Goal: Task Accomplishment & Management: Complete application form

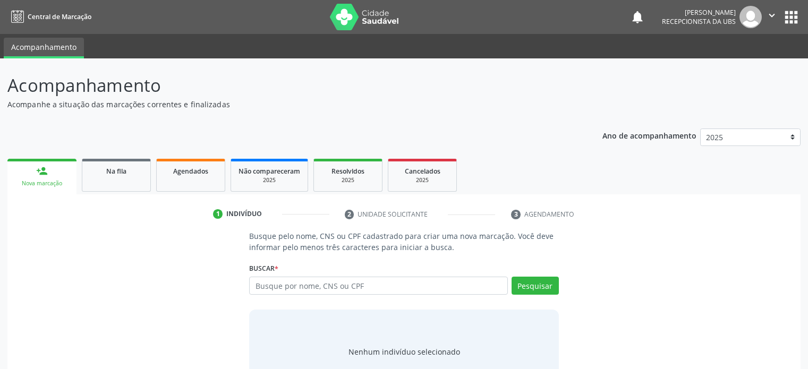
scroll to position [40, 0]
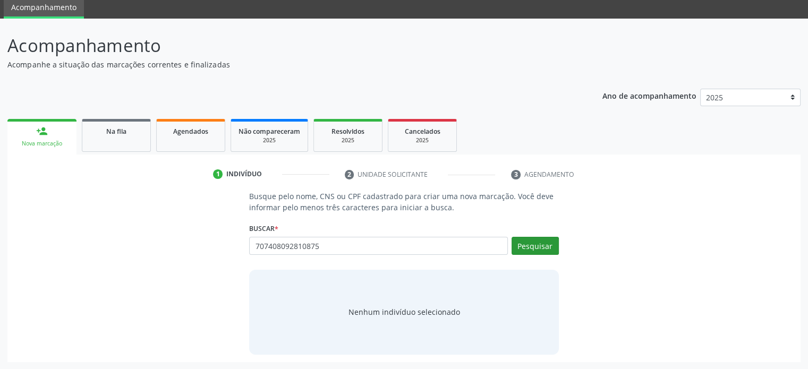
type input "707408092810875"
click at [530, 246] on button "Pesquisar" at bounding box center [534, 246] width 47 height 18
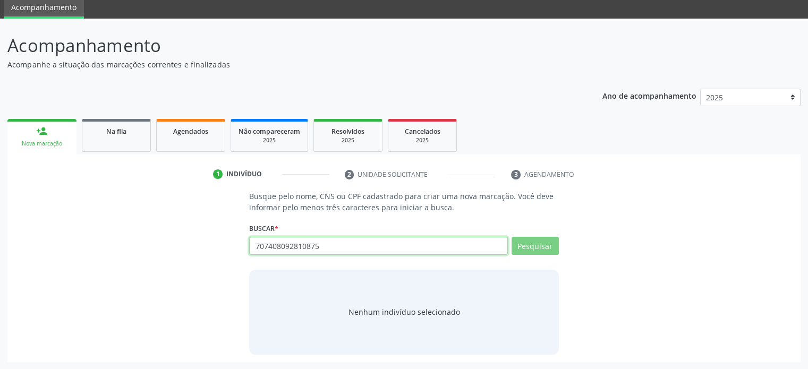
click at [336, 248] on input "707408092810875" at bounding box center [378, 246] width 258 height 18
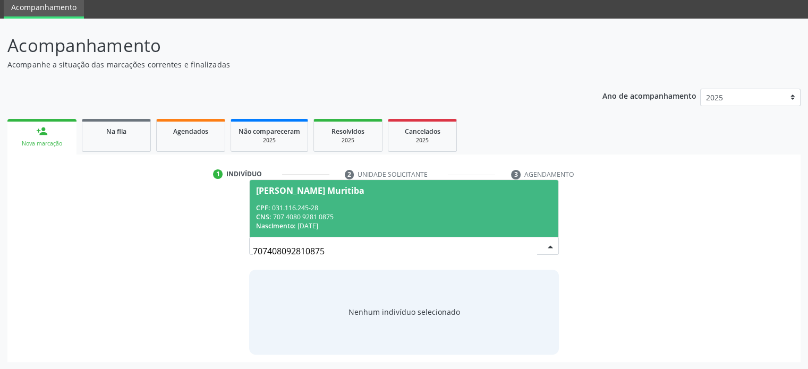
click at [326, 207] on div "CPF: 031.116.245-28" at bounding box center [403, 207] width 295 height 9
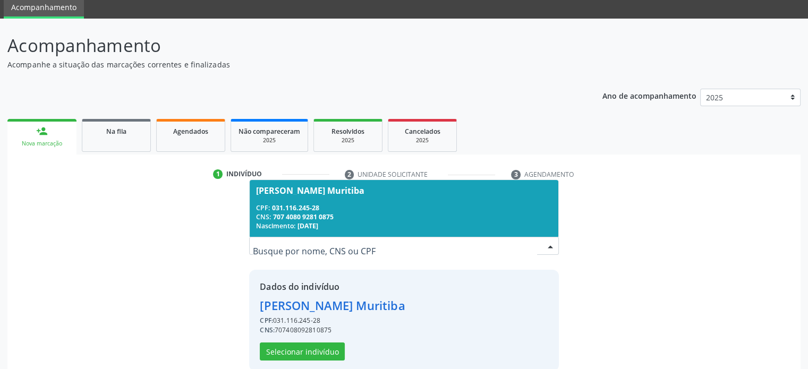
click at [310, 200] on span "[PERSON_NAME] Muritiba CPF: 031.116.245-28 CNS: 707 4080 9281 0875 Nascimento: …" at bounding box center [404, 208] width 308 height 57
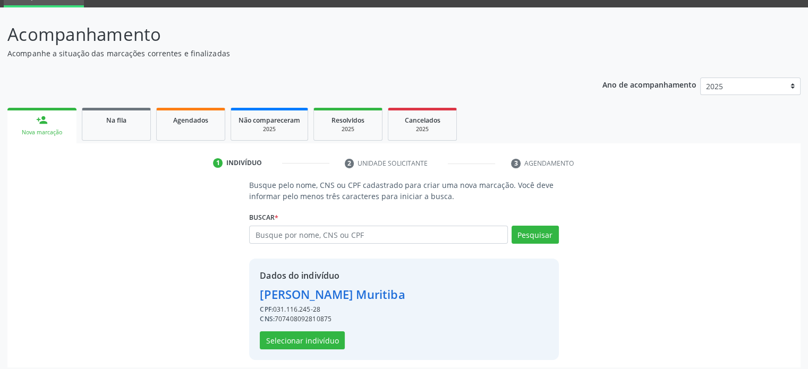
scroll to position [56, 0]
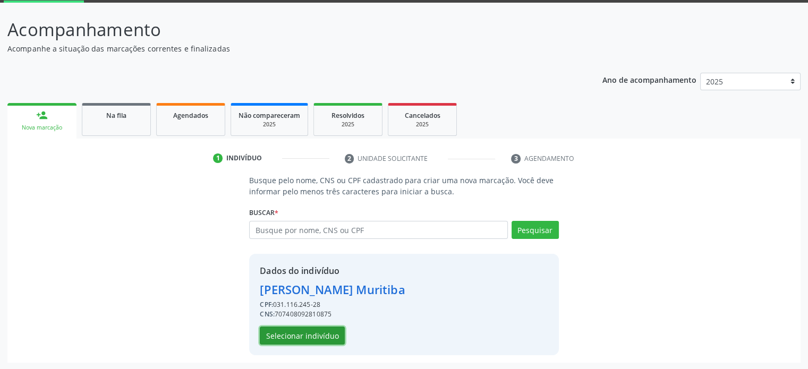
click at [306, 337] on button "Selecionar indivíduo" at bounding box center [302, 336] width 85 height 18
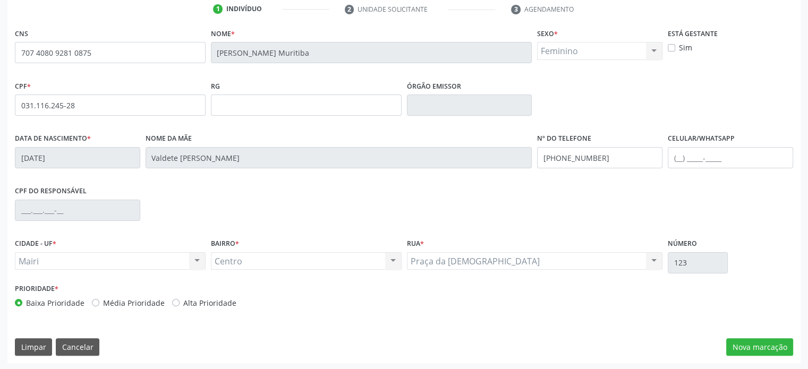
scroll to position [206, 0]
click at [767, 342] on button "Nova marcação" at bounding box center [759, 346] width 67 height 18
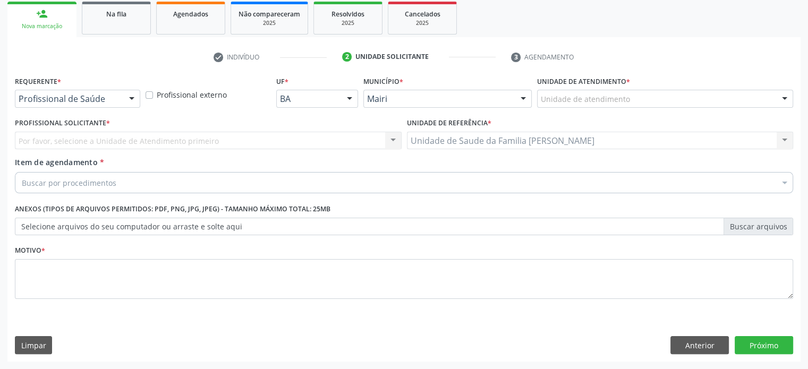
scroll to position [157, 0]
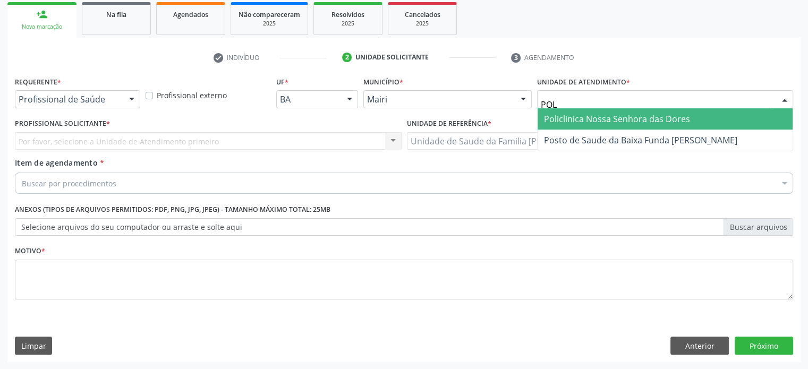
type input "POLI"
click at [582, 113] on span "Policlinica Nossa Senhora das Dores" at bounding box center [617, 119] width 146 height 12
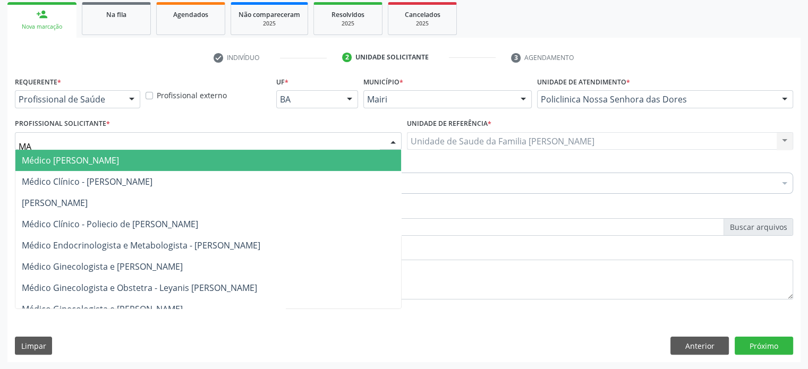
scroll to position [244, 0]
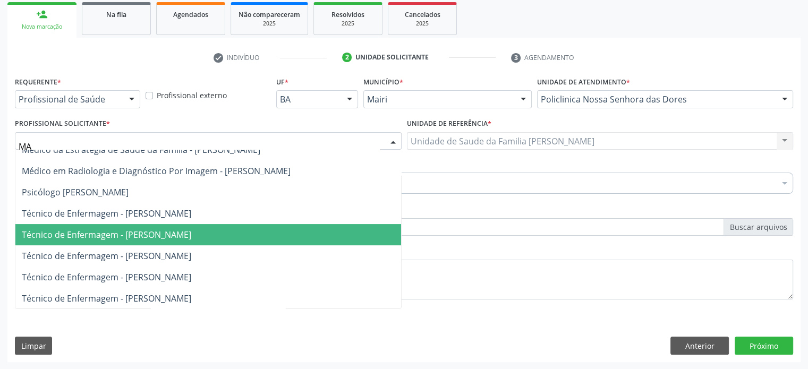
type input "MAR"
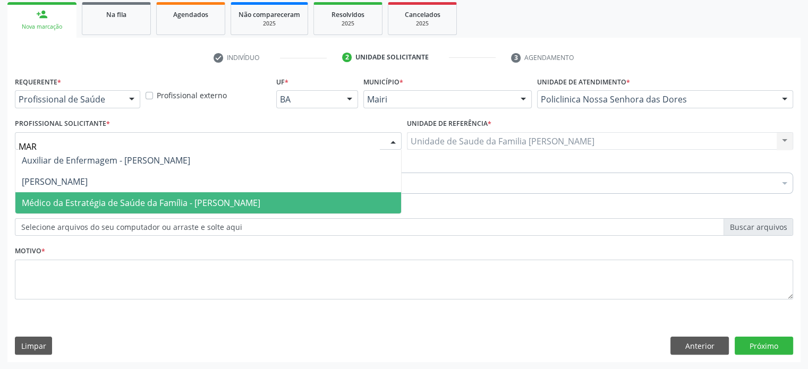
click at [152, 199] on span "Médico da Estratégia de Saúde da Família - [PERSON_NAME]" at bounding box center [141, 203] width 238 height 12
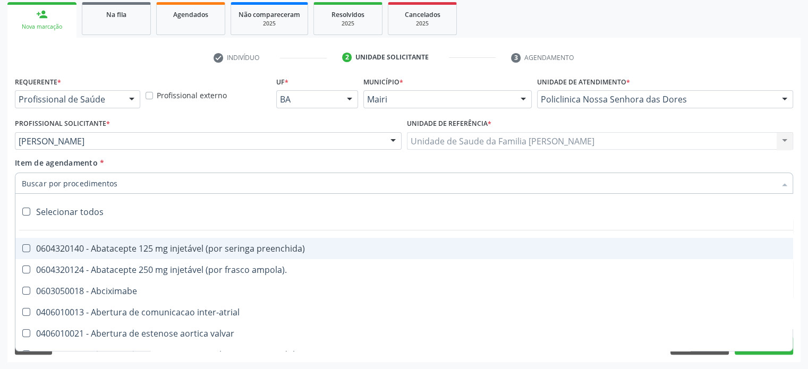
paste input "0205020127"
type input "0205020127"
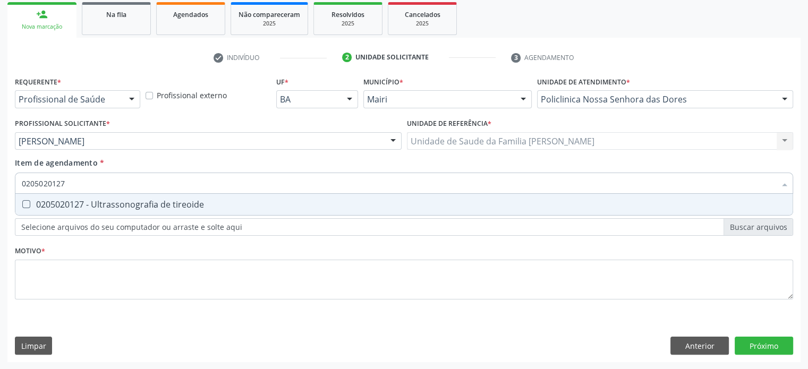
click at [143, 202] on div "0205020127 - Ultrassonografia de tireoide" at bounding box center [404, 204] width 764 height 8
checkbox tireoide "true"
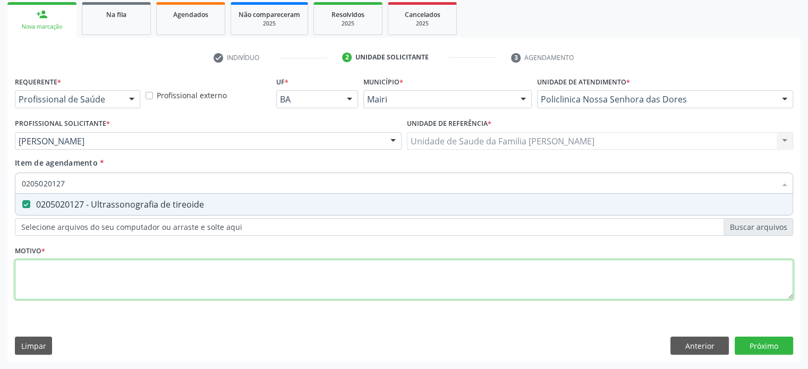
click at [80, 277] on div "Requerente * Profissional de Saúde Profissional de Saúde Paciente Nenhum result…" at bounding box center [404, 194] width 778 height 241
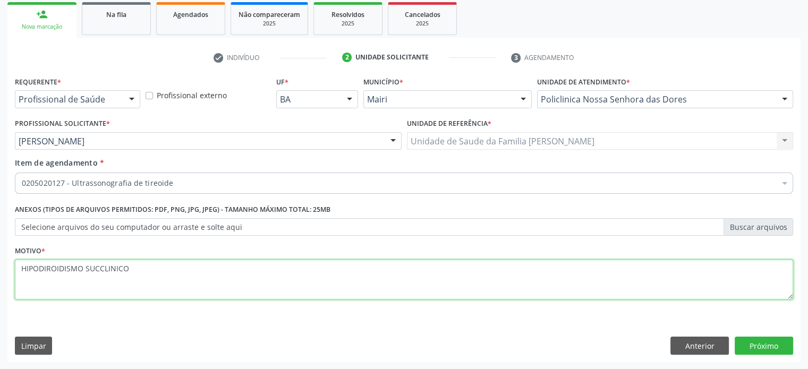
click at [98, 269] on textarea "HIPODIROIDISMO SUCCLINICO" at bounding box center [404, 280] width 778 height 40
type textarea "HIPODIROIDISMO SUBCLINICO"
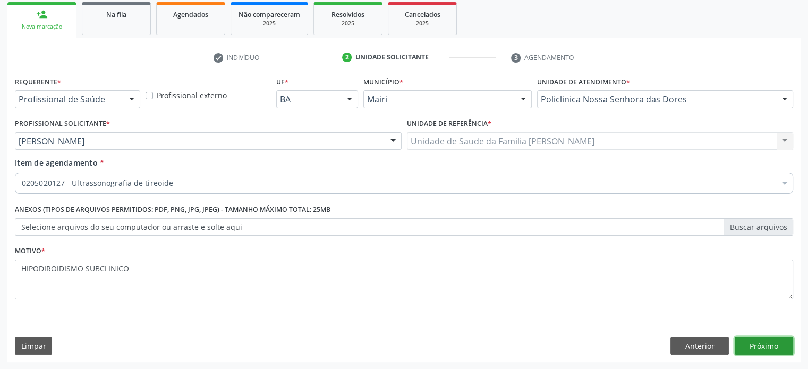
click at [777, 346] on button "Próximo" at bounding box center [763, 346] width 58 height 18
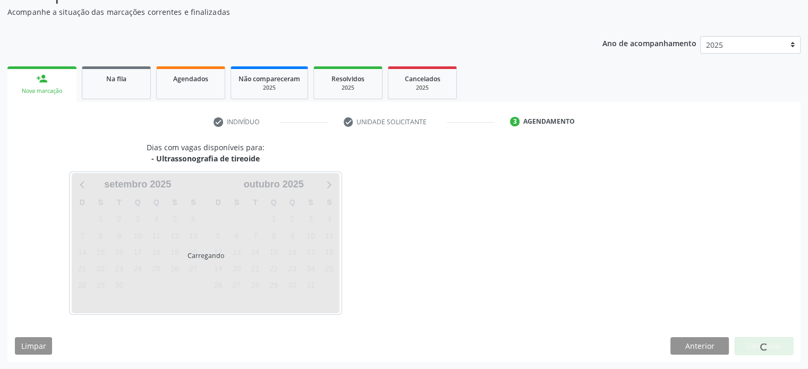
scroll to position [123, 0]
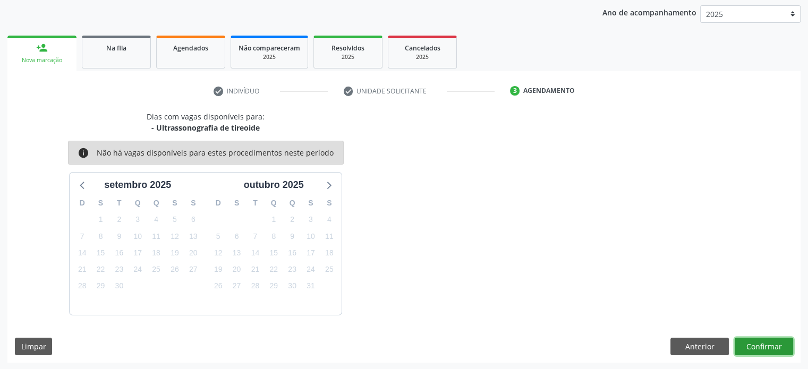
click at [767, 344] on button "Confirmar" at bounding box center [763, 347] width 58 height 18
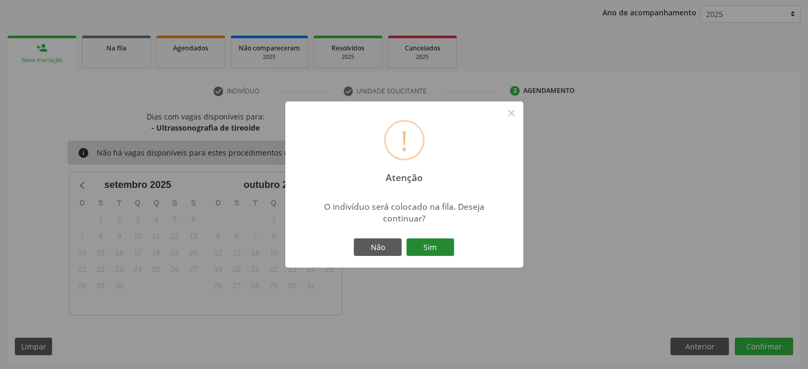
click at [429, 249] on button "Sim" at bounding box center [430, 247] width 48 height 18
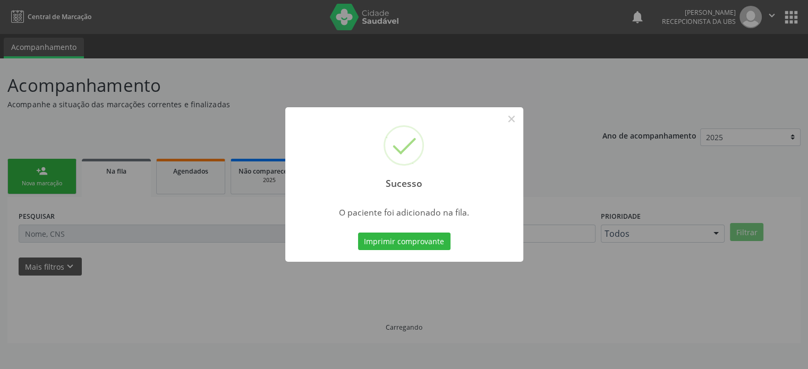
scroll to position [0, 0]
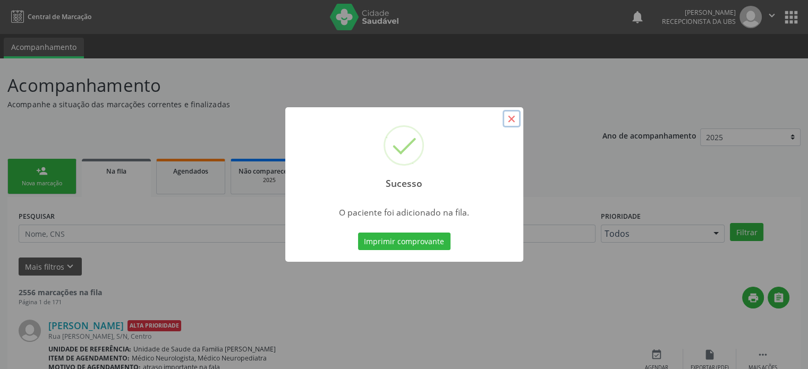
click at [510, 117] on button "×" at bounding box center [511, 119] width 18 height 18
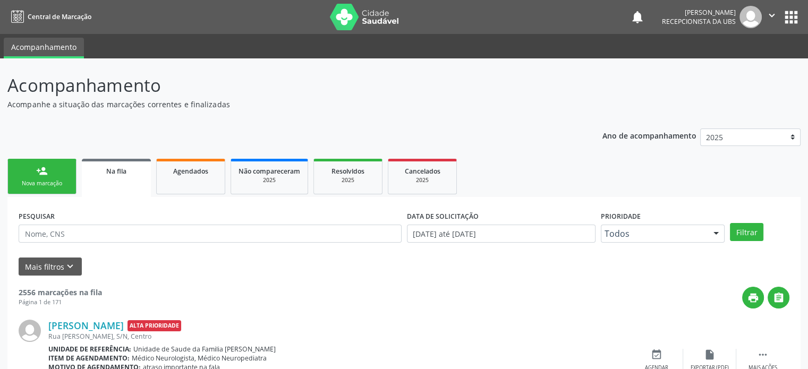
click at [29, 172] on link "person_add Nova marcação" at bounding box center [41, 177] width 69 height 36
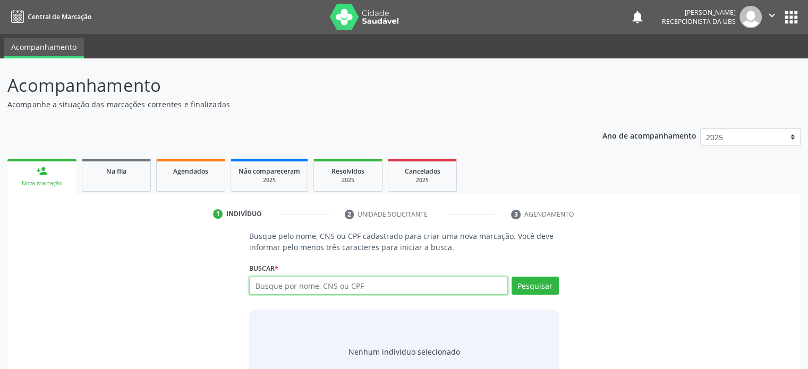
click at [339, 283] on input "text" at bounding box center [378, 286] width 258 height 18
type input "707408092810875"
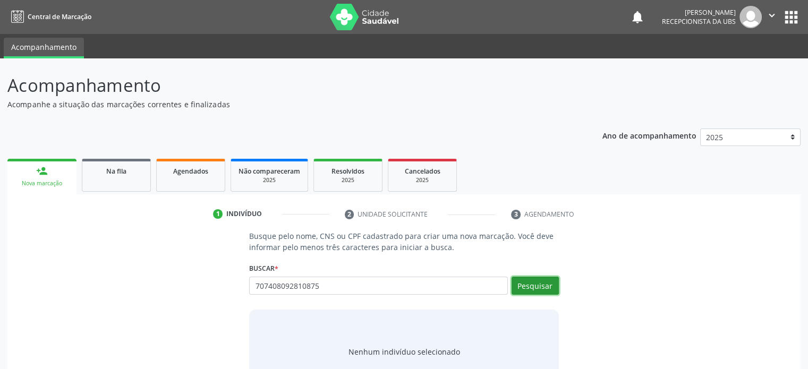
click at [540, 289] on button "Pesquisar" at bounding box center [534, 286] width 47 height 18
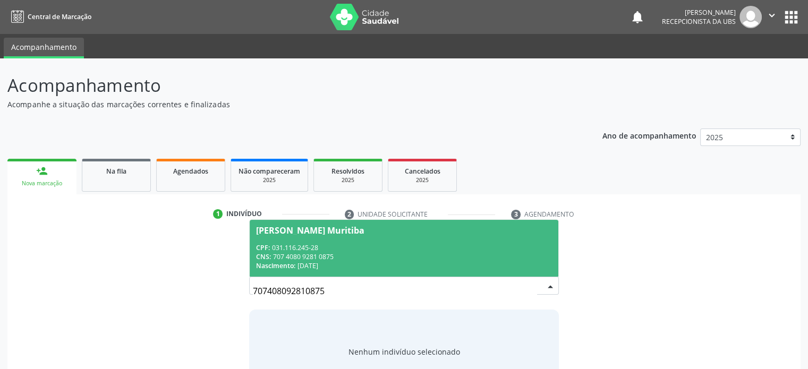
click at [324, 284] on input "707408092810875" at bounding box center [395, 290] width 284 height 21
click at [326, 255] on div "CNS: 707 4080 9281 0875" at bounding box center [403, 256] width 295 height 9
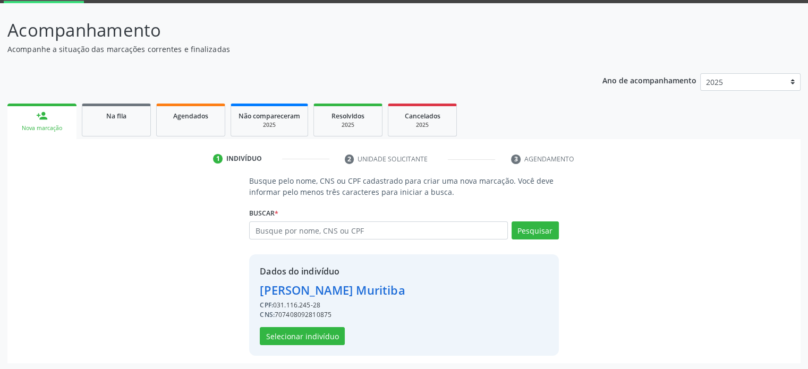
scroll to position [56, 0]
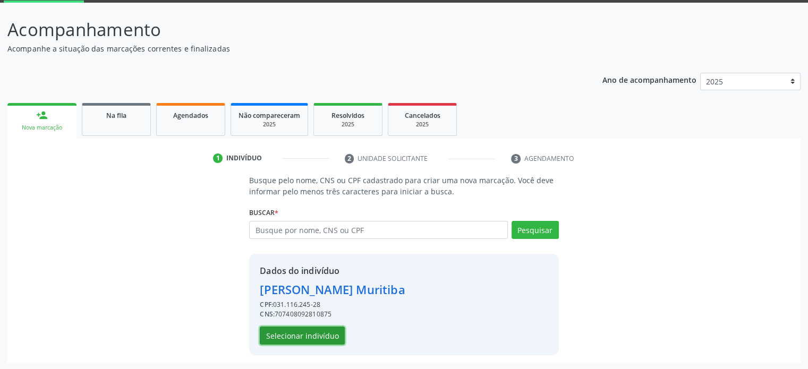
click at [321, 332] on button "Selecionar indivíduo" at bounding box center [302, 336] width 85 height 18
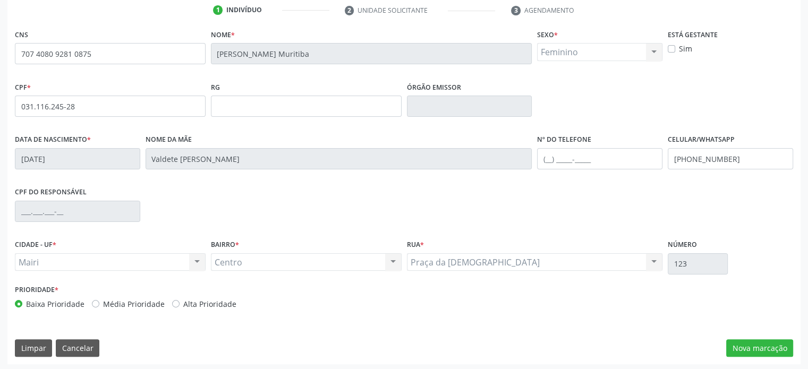
scroll to position [206, 0]
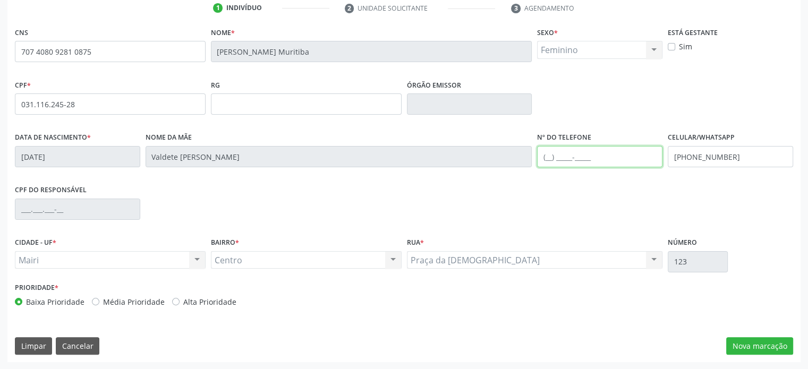
click at [551, 155] on input "text" at bounding box center [599, 156] width 125 height 21
type input "[PHONE_NUMBER]"
drag, startPoint x: 741, startPoint y: 154, endPoint x: 699, endPoint y: 156, distance: 42.0
click at [699, 156] on input "[PHONE_NUMBER]" at bounding box center [730, 156] width 125 height 21
type input "[PHONE_NUMBER]"
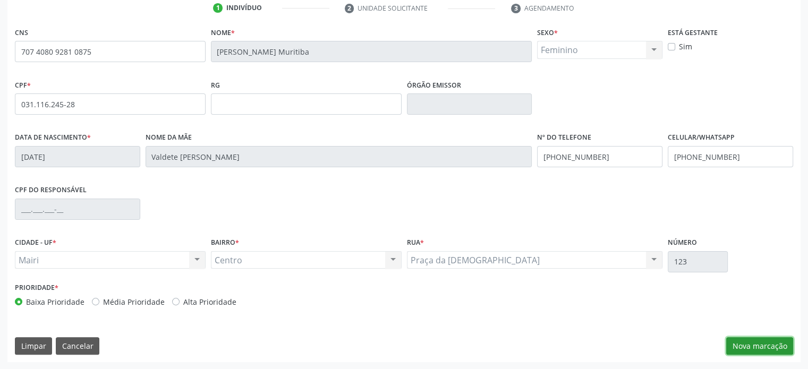
click at [768, 340] on button "Nova marcação" at bounding box center [759, 346] width 67 height 18
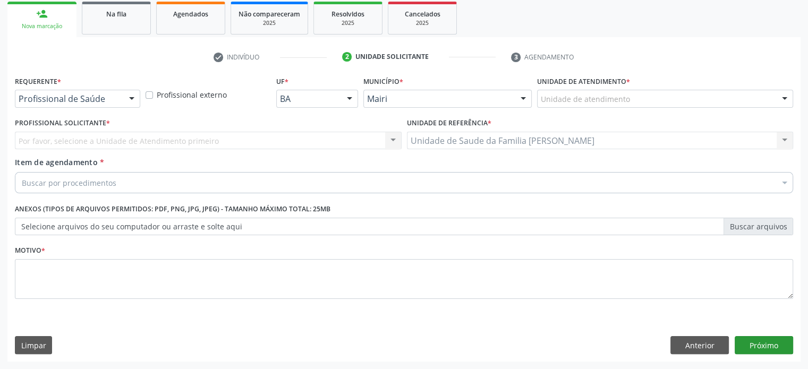
scroll to position [157, 0]
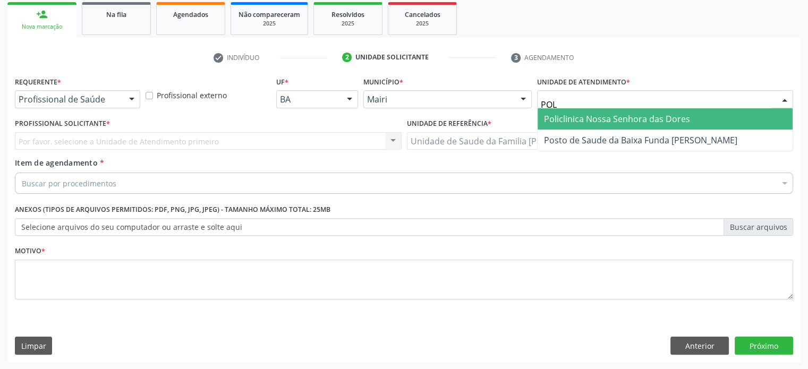
type input "POLI"
click at [576, 115] on span "Policlinica Nossa Senhora das Dores" at bounding box center [617, 119] width 146 height 12
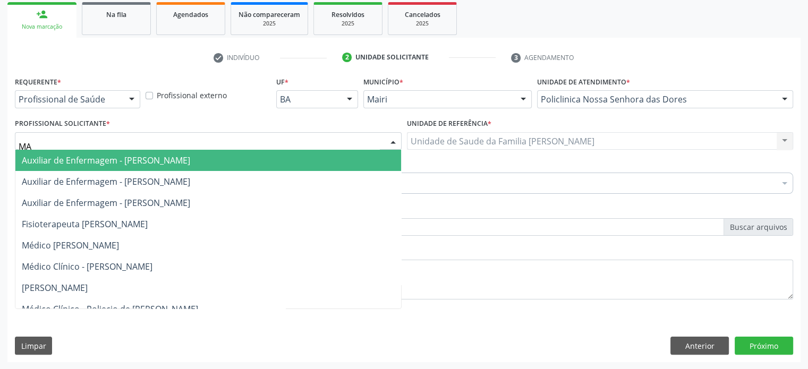
type input "MAR"
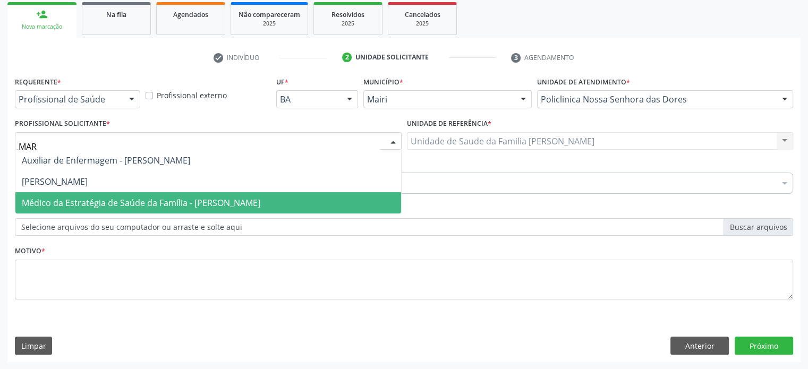
click at [129, 200] on span "Médico da Estratégia de Saúde da Família - [PERSON_NAME]" at bounding box center [141, 203] width 238 height 12
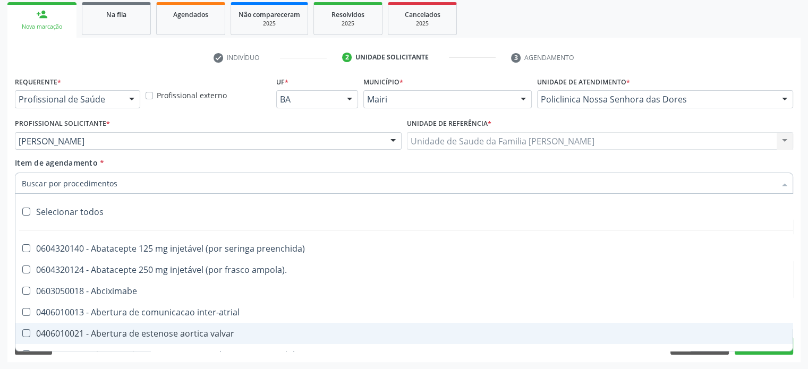
paste input "0205020097"
type input "0205020097"
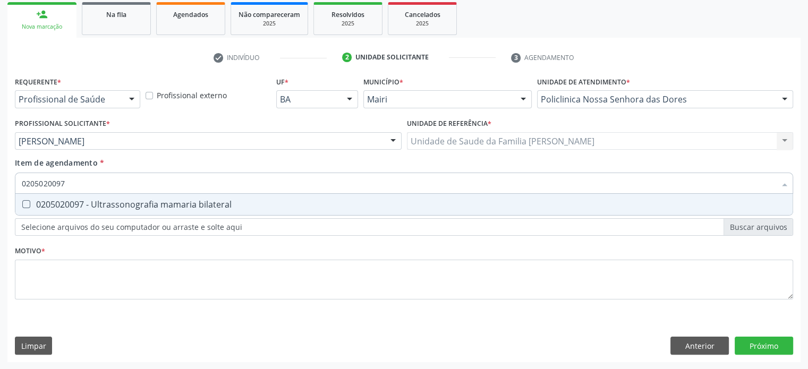
click at [56, 206] on div "0205020097 - Ultrassonografia mamaria bilateral" at bounding box center [404, 204] width 764 height 8
checkbox bilateral "true"
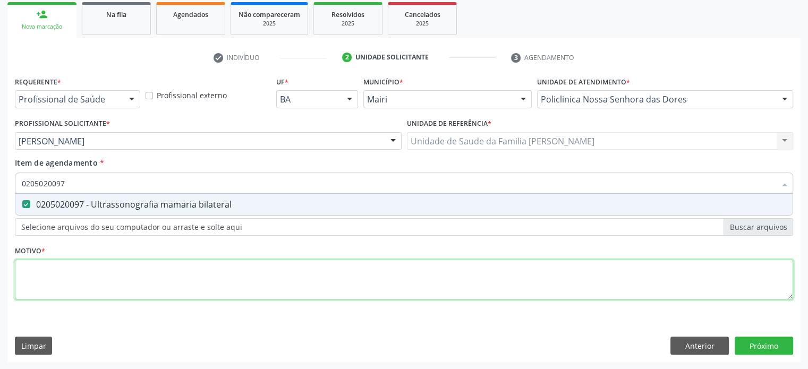
click at [42, 269] on div "Requerente * Profissional de Saúde Profissional de Saúde Paciente Nenhum result…" at bounding box center [404, 194] width 778 height 241
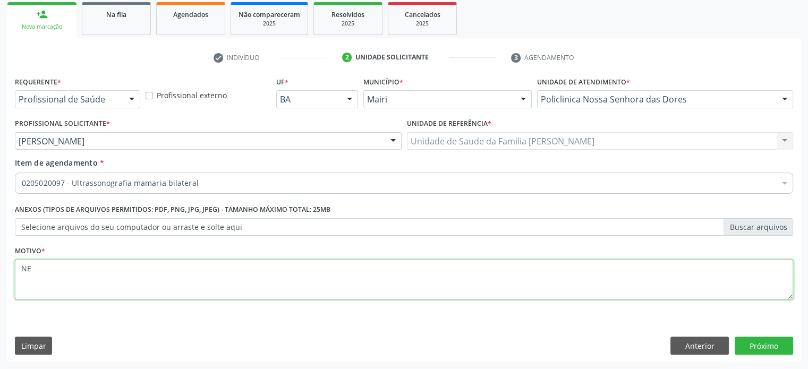
type textarea "N"
click at [62, 267] on textarea "HISTORICO DE NEOPLASIA" at bounding box center [404, 280] width 778 height 40
type textarea "HISTORICO FAMILIAR DE NEOPLASIA"
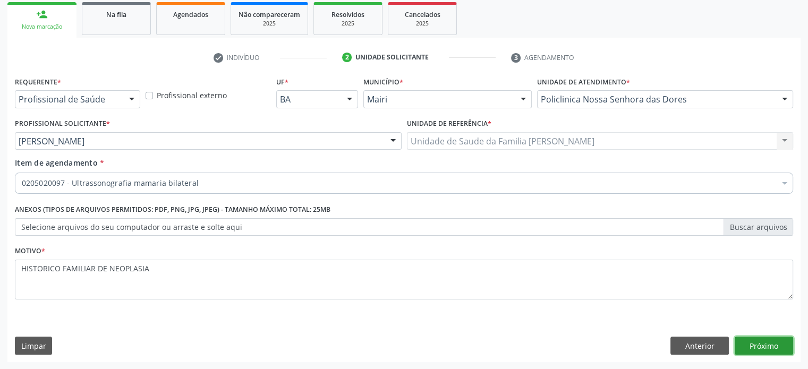
click at [765, 349] on button "Próximo" at bounding box center [763, 346] width 58 height 18
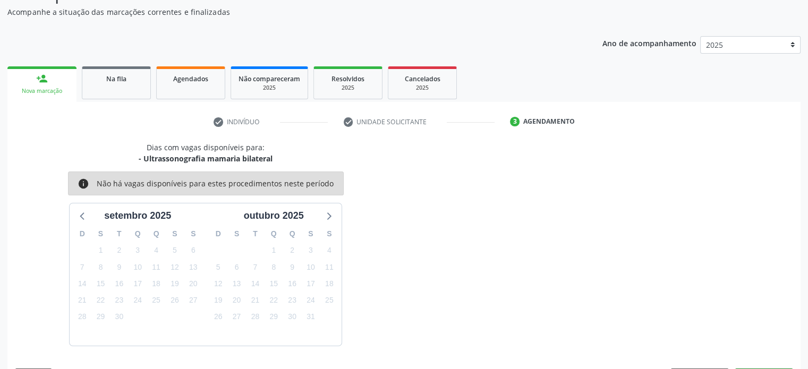
scroll to position [123, 0]
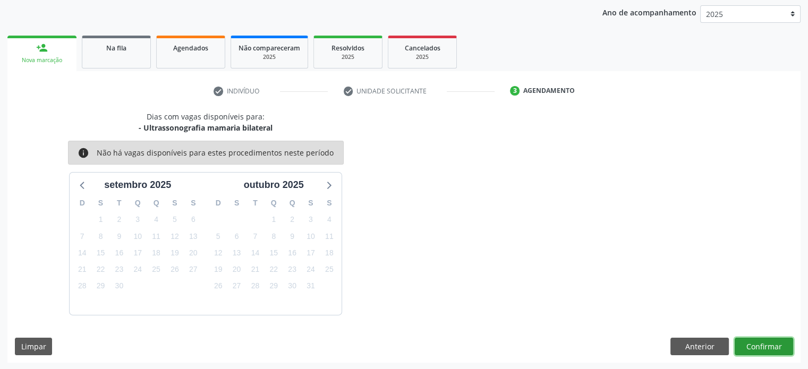
click at [767, 345] on button "Confirmar" at bounding box center [763, 347] width 58 height 18
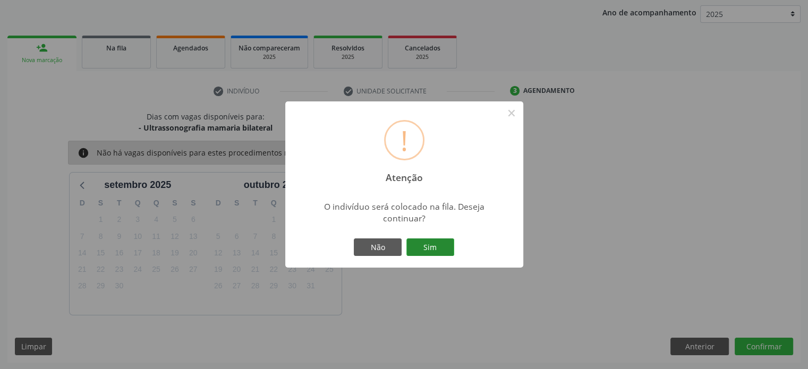
click at [414, 245] on button "Sim" at bounding box center [430, 247] width 48 height 18
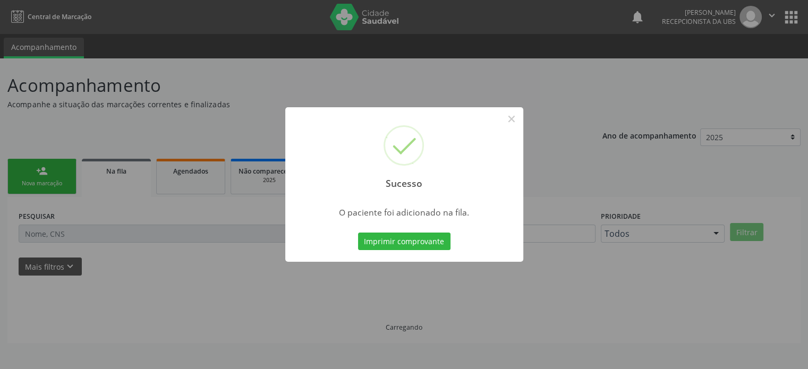
scroll to position [0, 0]
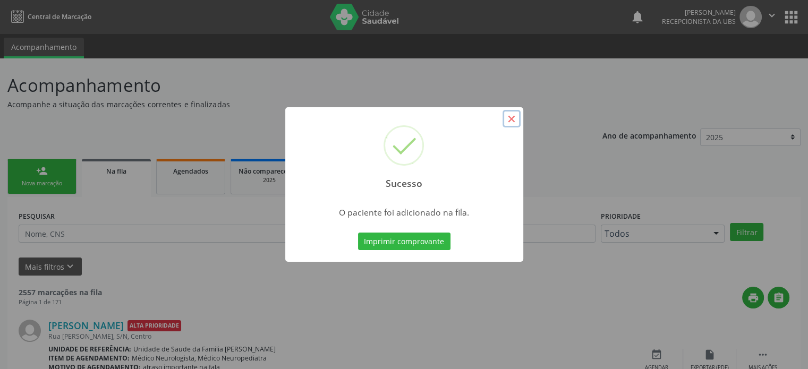
click at [515, 116] on button "×" at bounding box center [511, 119] width 18 height 18
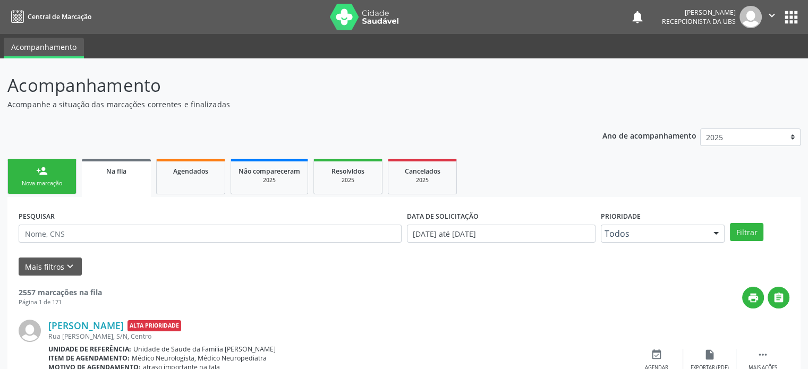
click at [70, 184] on link "person_add Nova marcação" at bounding box center [41, 177] width 69 height 36
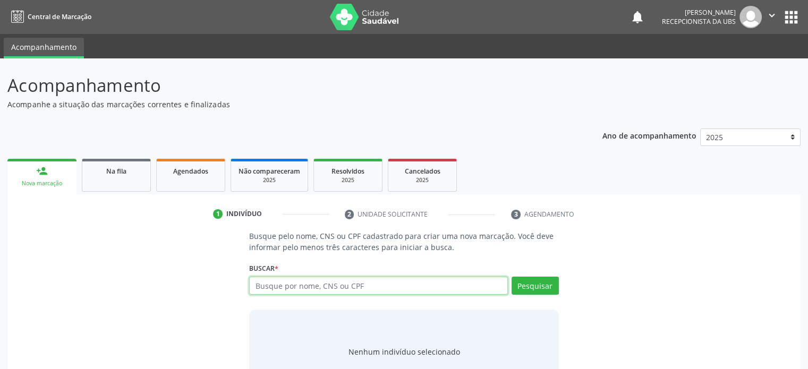
click at [271, 286] on input "text" at bounding box center [378, 286] width 258 height 18
type input "707408092810875"
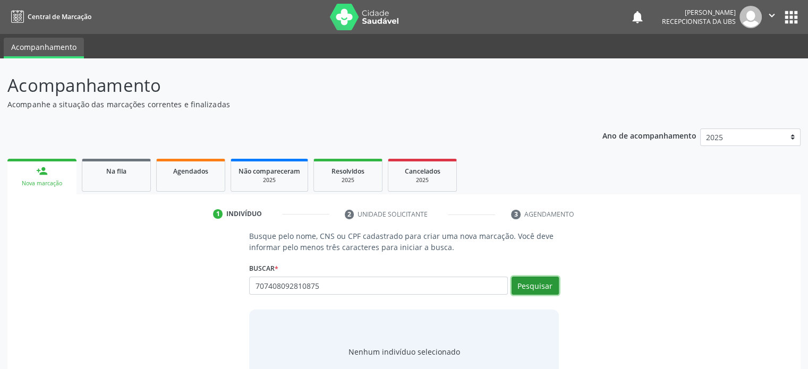
click at [539, 286] on button "Pesquisar" at bounding box center [534, 286] width 47 height 18
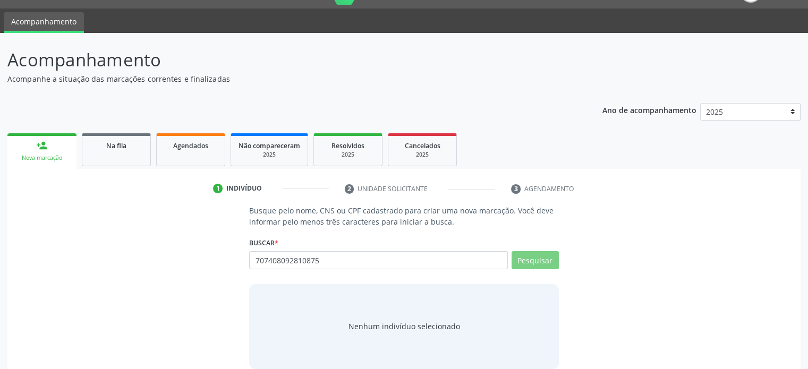
scroll to position [40, 0]
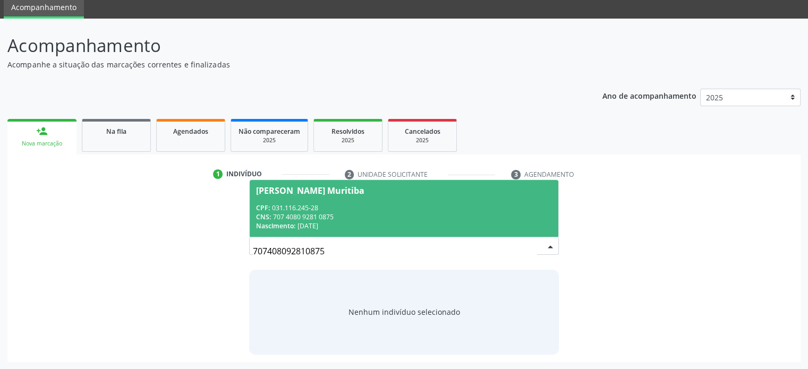
click at [344, 211] on div "CPF: 031.116.245-28" at bounding box center [403, 207] width 295 height 9
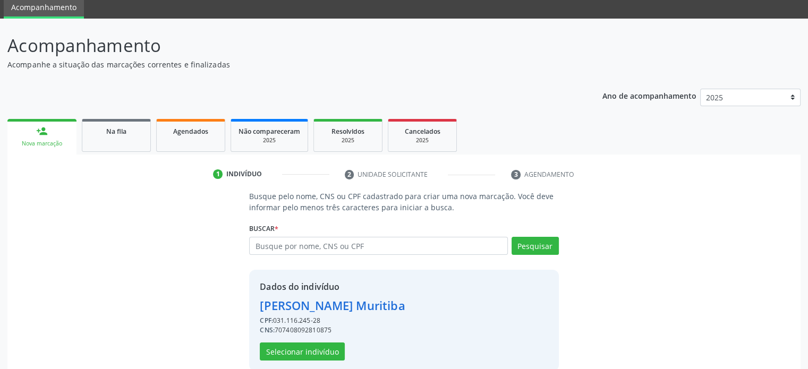
scroll to position [56, 0]
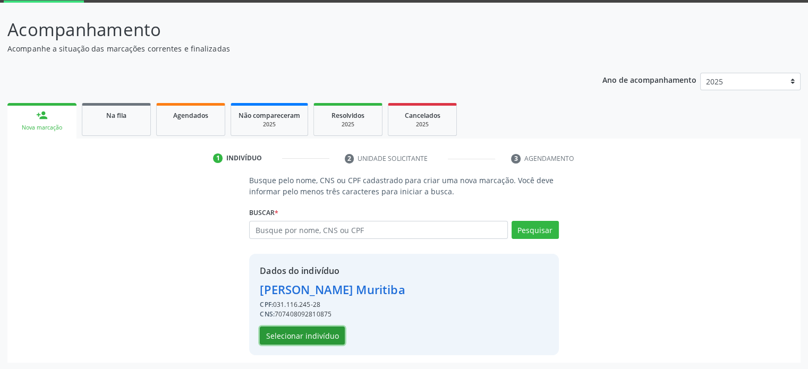
click at [293, 336] on button "Selecionar indivíduo" at bounding box center [302, 336] width 85 height 18
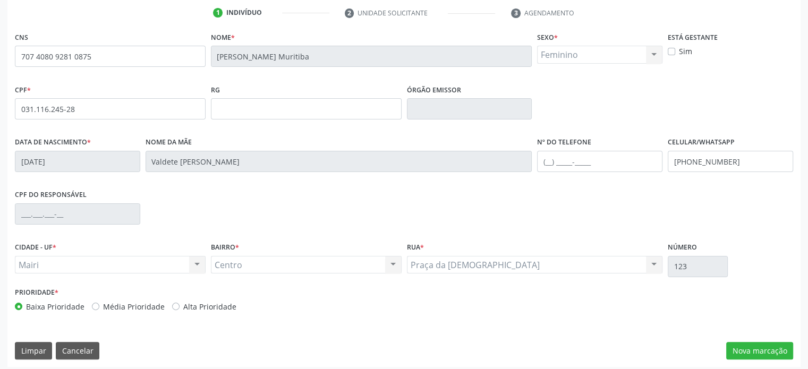
scroll to position [206, 0]
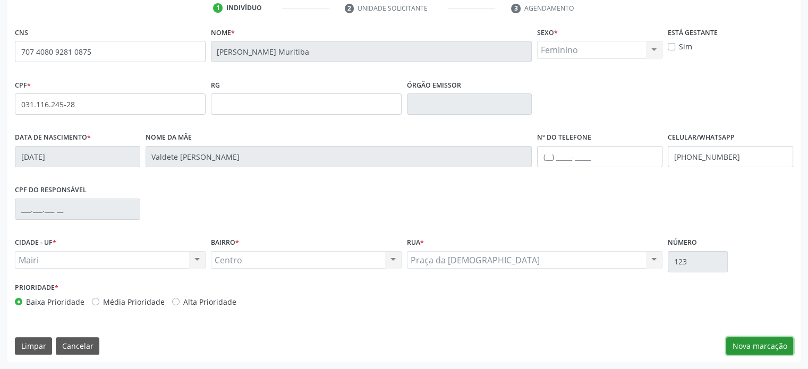
click at [766, 344] on button "Nova marcação" at bounding box center [759, 346] width 67 height 18
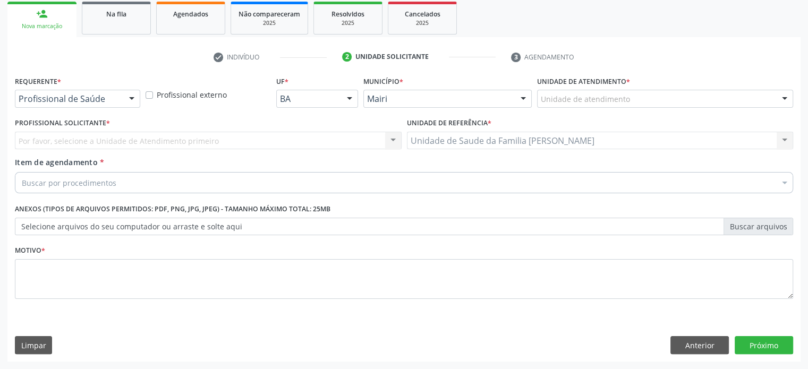
scroll to position [157, 0]
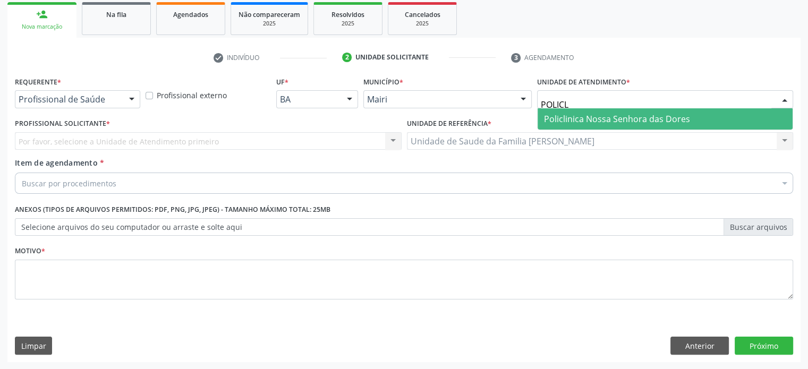
type input "POLICLI"
click at [582, 116] on span "Policlinica Nossa Senhora das Dores" at bounding box center [617, 119] width 146 height 12
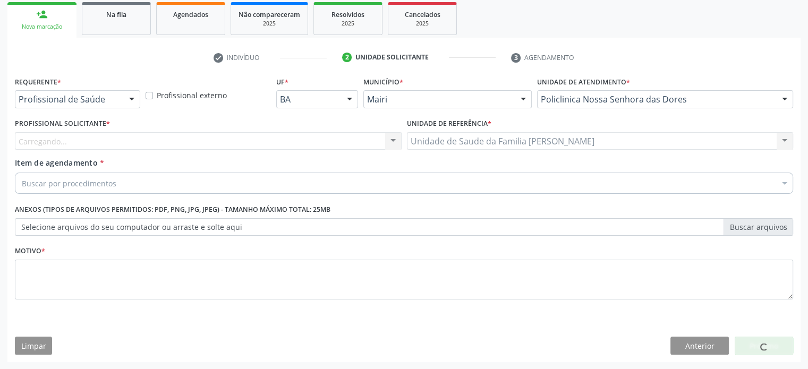
click at [47, 139] on div "Carregando... Nenhum resultado encontrado para: " " Não há nenhuma opção para s…" at bounding box center [208, 141] width 387 height 18
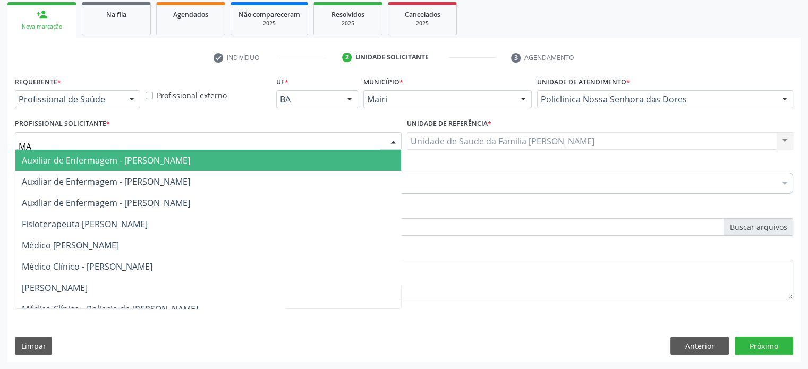
type input "MAR"
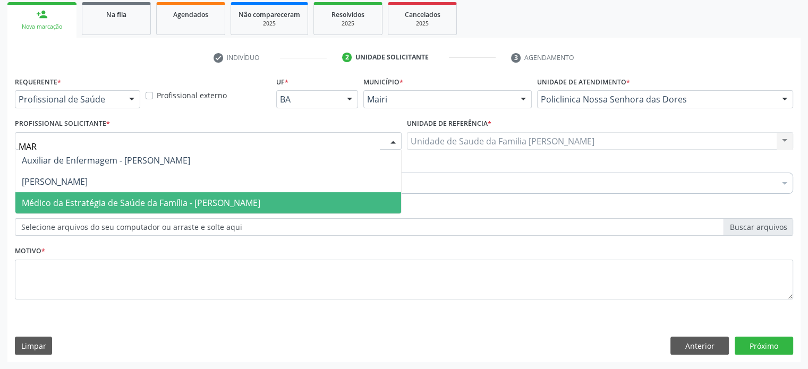
click at [112, 199] on span "Médico da Estratégia de Saúde da Família - [PERSON_NAME]" at bounding box center [141, 203] width 238 height 12
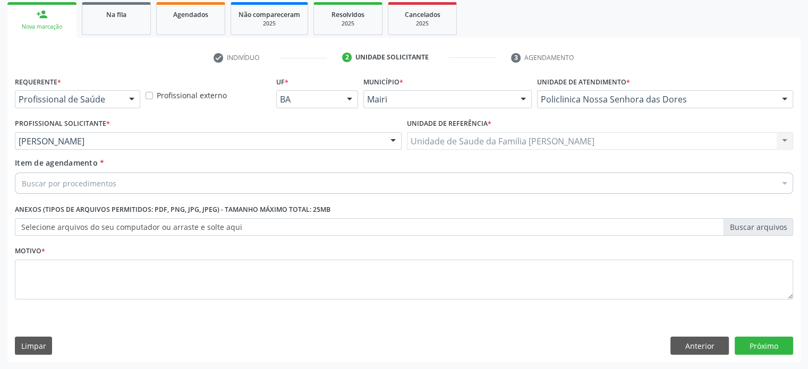
click at [115, 182] on div "Buscar por procedimentos" at bounding box center [404, 183] width 778 height 21
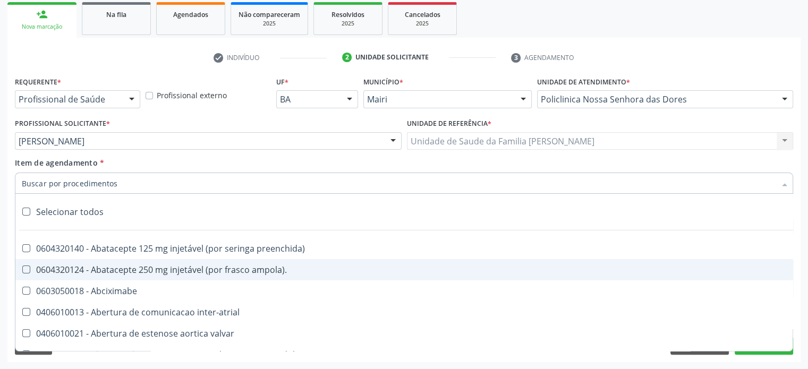
paste input "0205020186"
type input "0205020186"
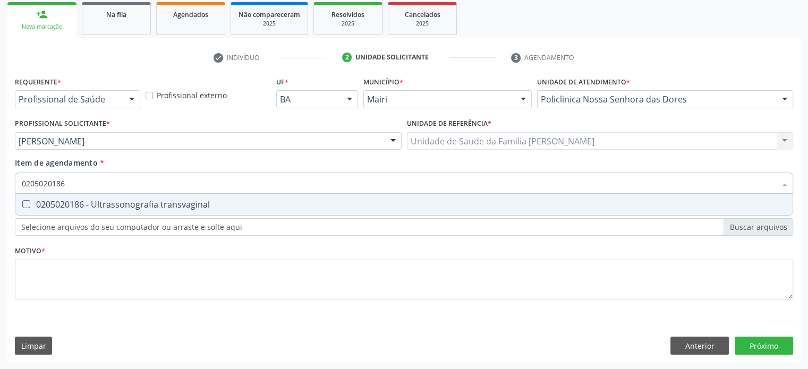
click at [121, 203] on div "0205020186 - Ultrassonografia transvaginal" at bounding box center [404, 204] width 764 height 8
checkbox transvaginal "true"
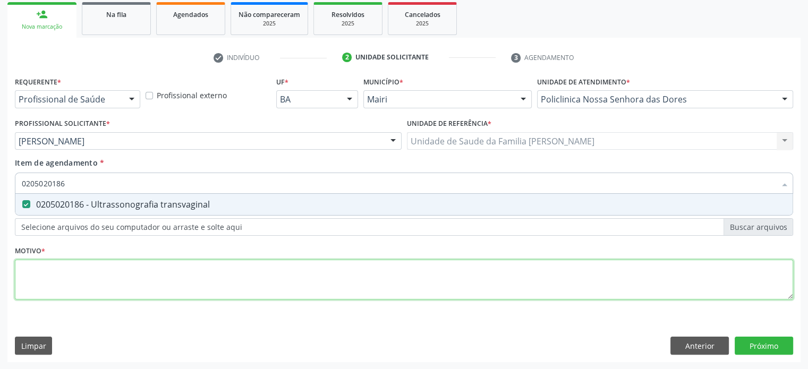
click at [77, 272] on div "Requerente * Profissional de Saúde Profissional de Saúde Paciente Nenhum result…" at bounding box center [404, 194] width 778 height 241
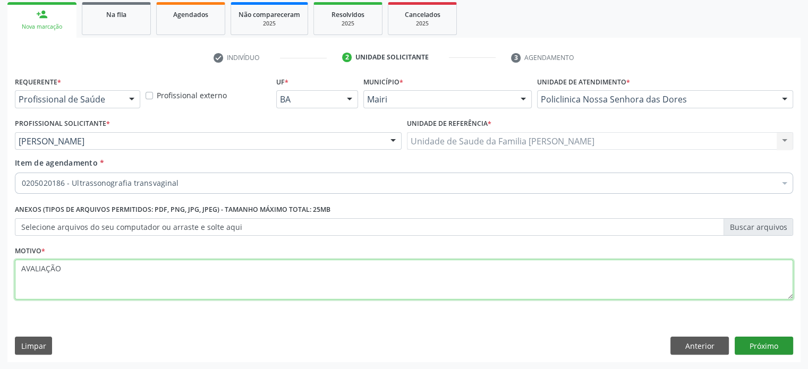
type textarea "AVALIAÇÃO"
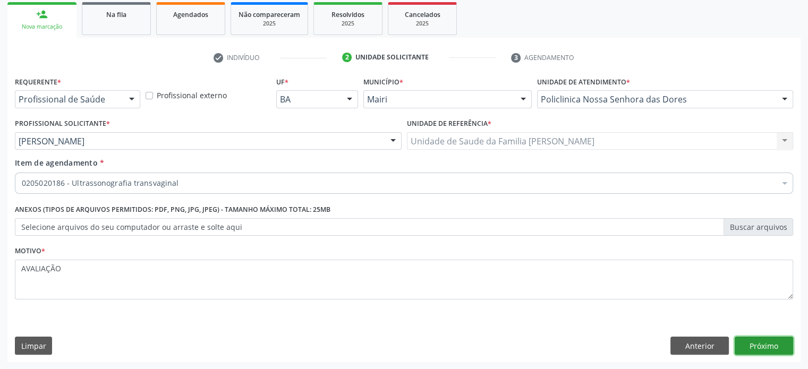
click at [766, 341] on button "Próximo" at bounding box center [763, 346] width 58 height 18
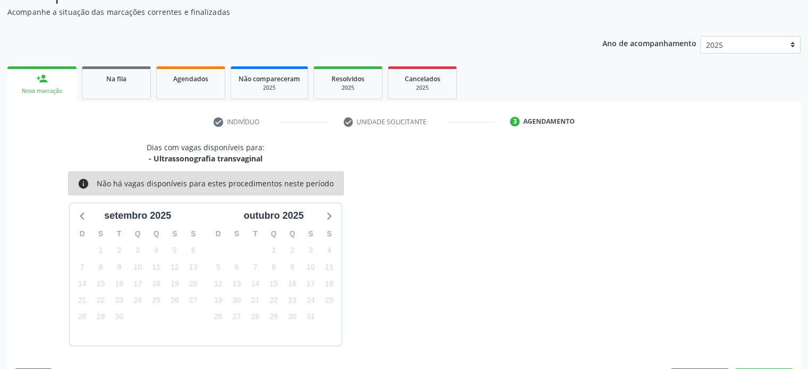
scroll to position [123, 0]
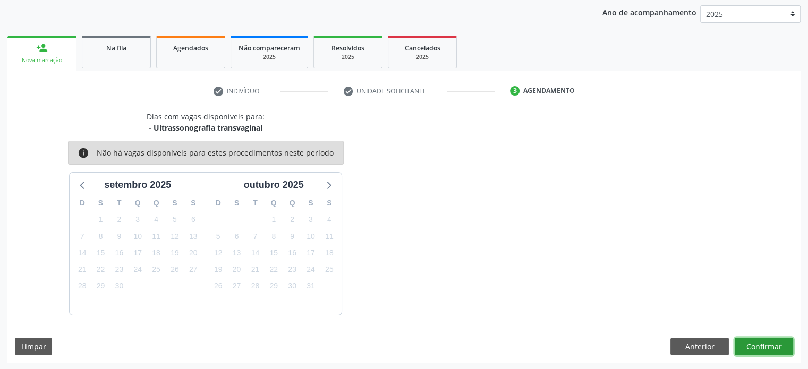
click at [764, 341] on button "Confirmar" at bounding box center [763, 347] width 58 height 18
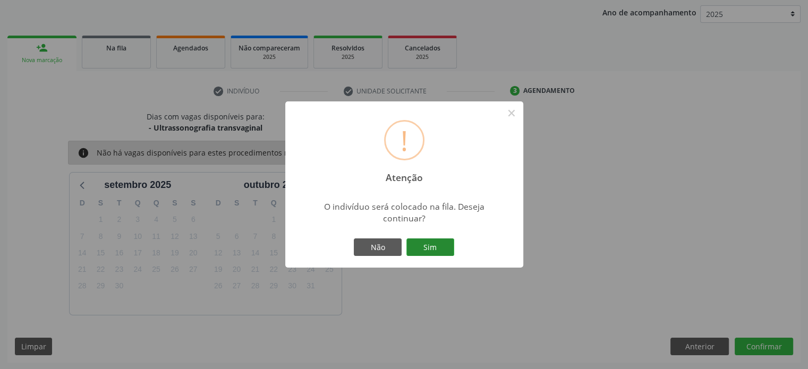
click at [427, 248] on button "Sim" at bounding box center [430, 247] width 48 height 18
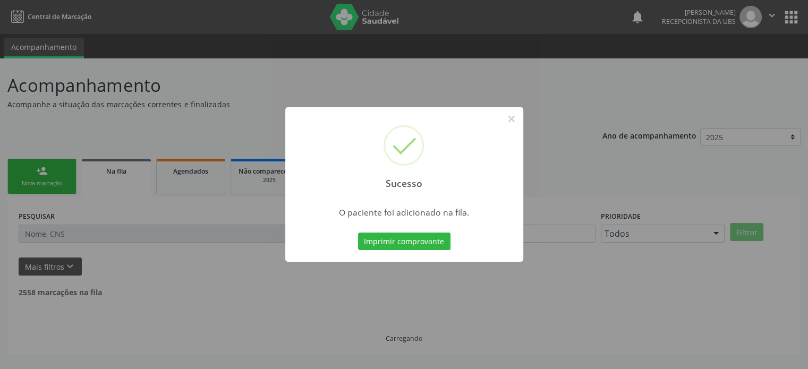
scroll to position [0, 0]
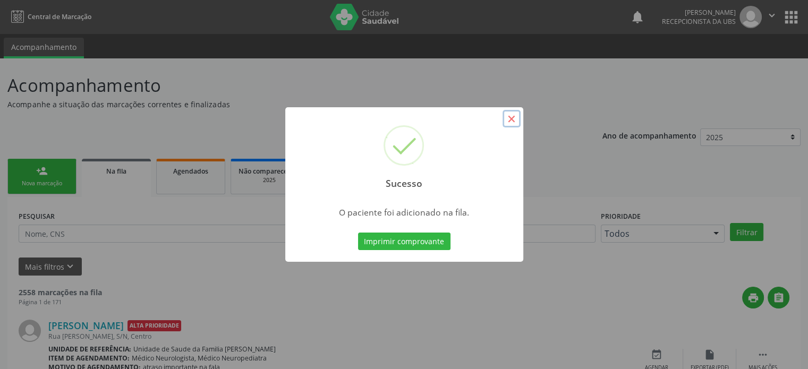
click at [510, 123] on button "×" at bounding box center [511, 119] width 18 height 18
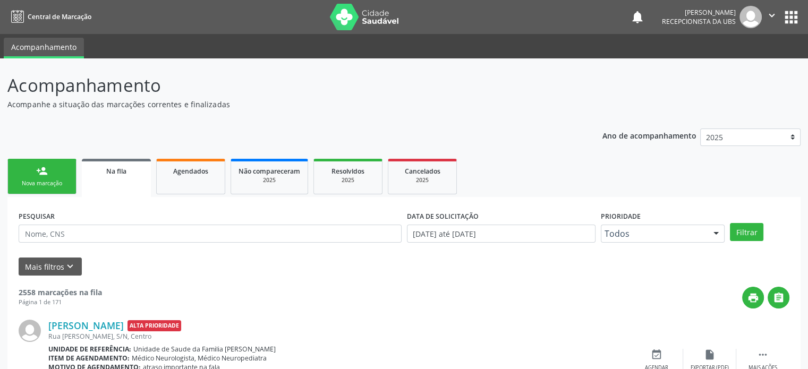
click at [43, 172] on div "person_add" at bounding box center [42, 171] width 12 height 12
